Goal: Task Accomplishment & Management: Use online tool/utility

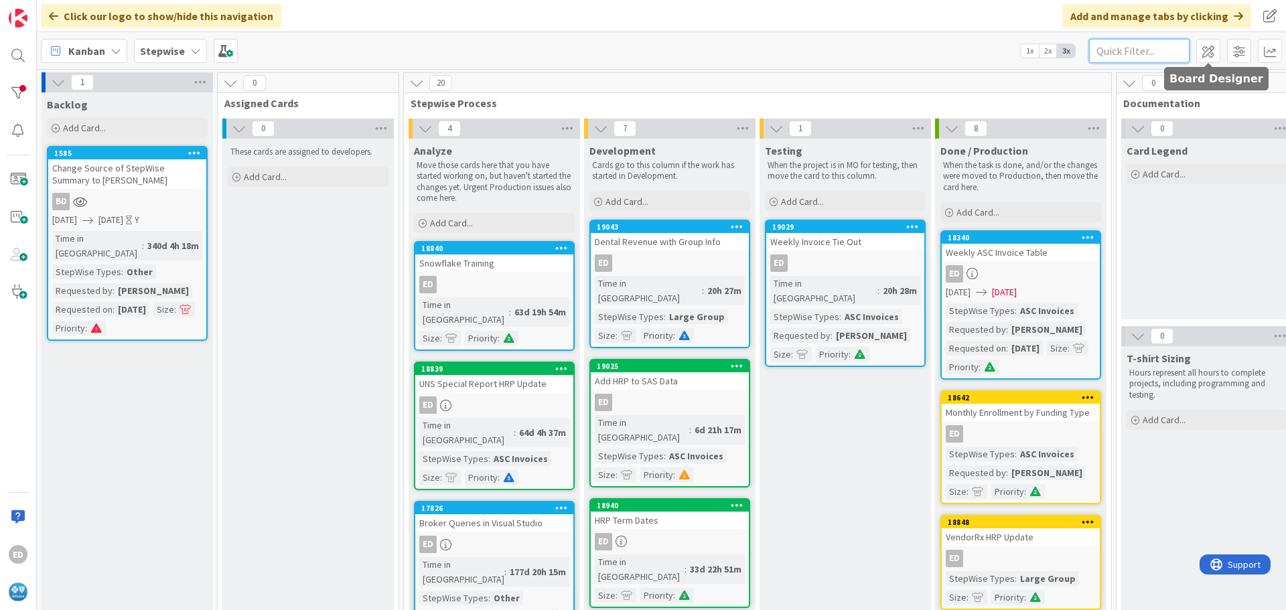
click at [1137, 52] on input "text" at bounding box center [1139, 51] width 100 height 24
type input "stop loss"
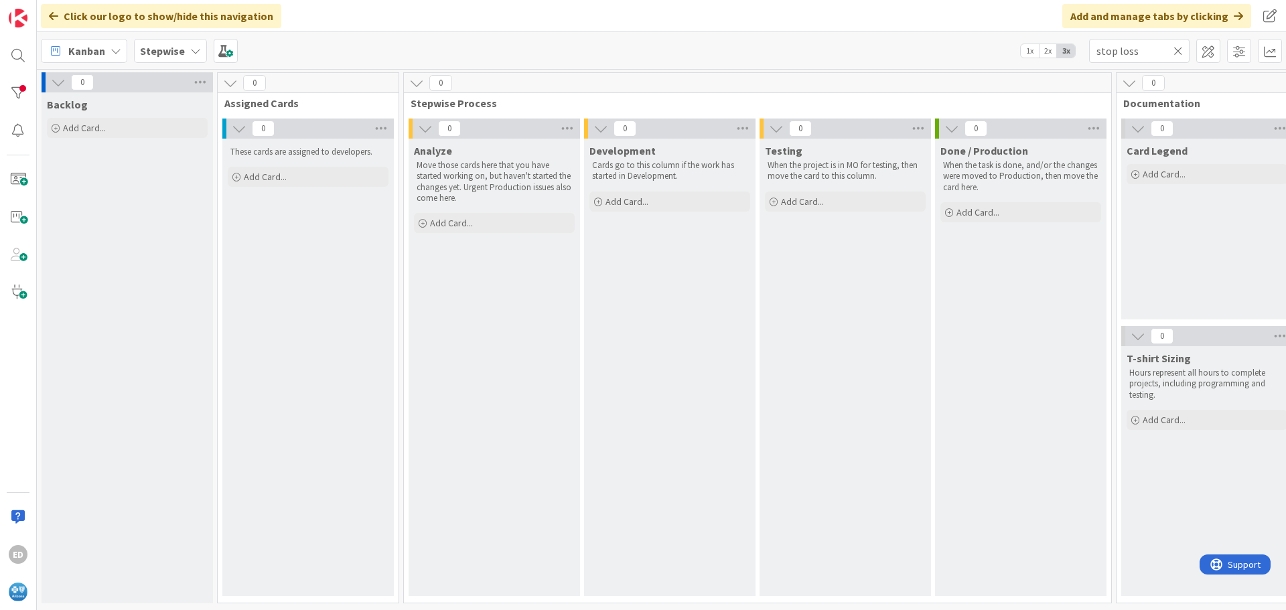
click at [1180, 49] on icon at bounding box center [1177, 51] width 9 height 12
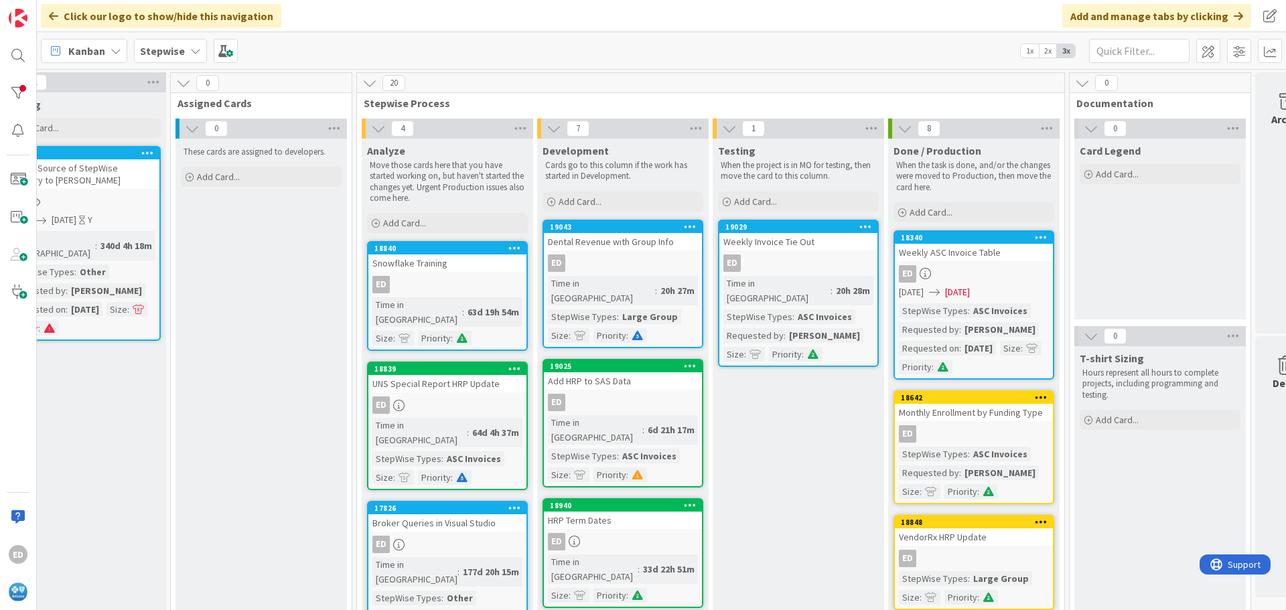
scroll to position [0, 98]
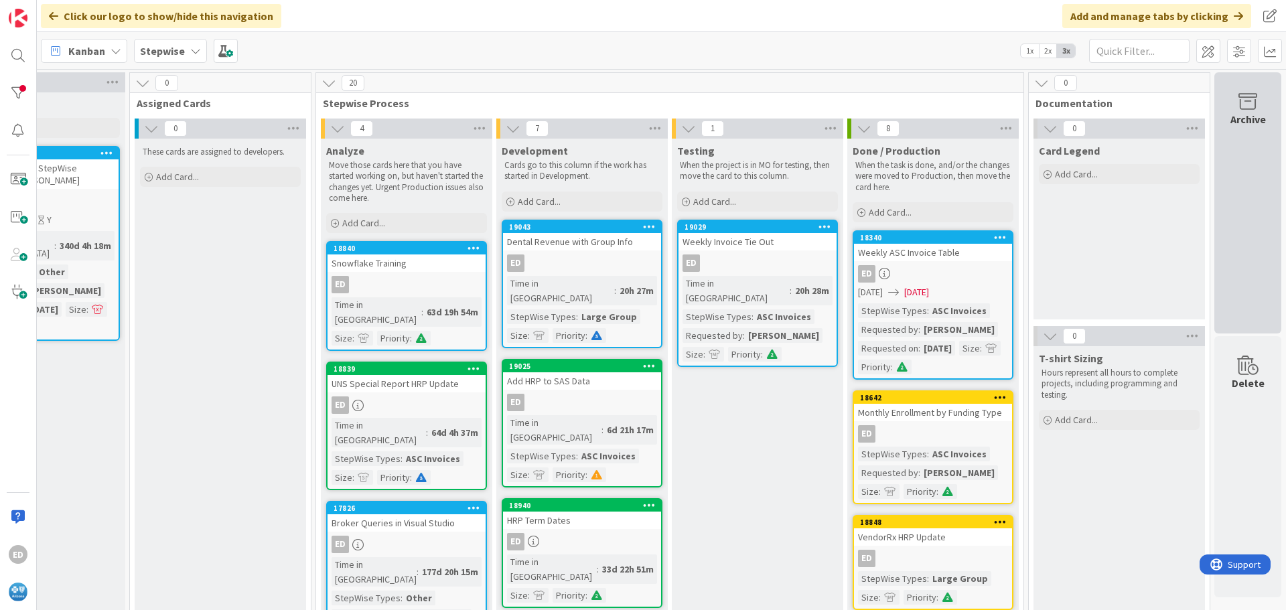
click at [1242, 188] on div "Archive" at bounding box center [1247, 202] width 67 height 261
